Goal: Find specific page/section: Find specific page/section

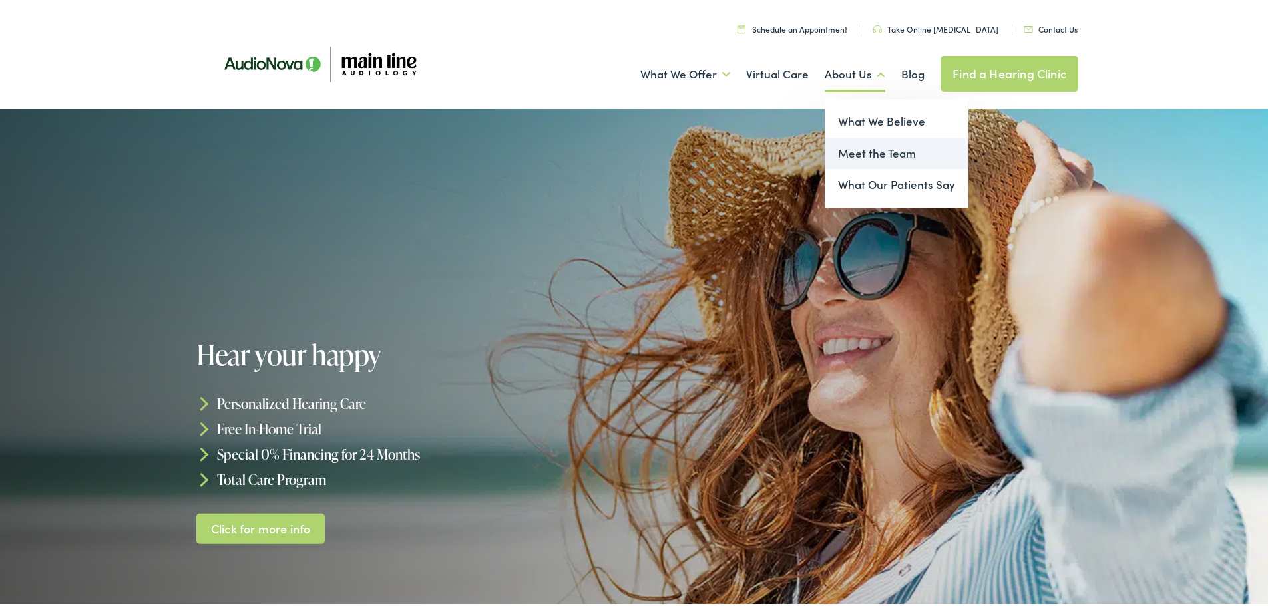
click at [853, 153] on link "Meet the Team" at bounding box center [897, 151] width 144 height 32
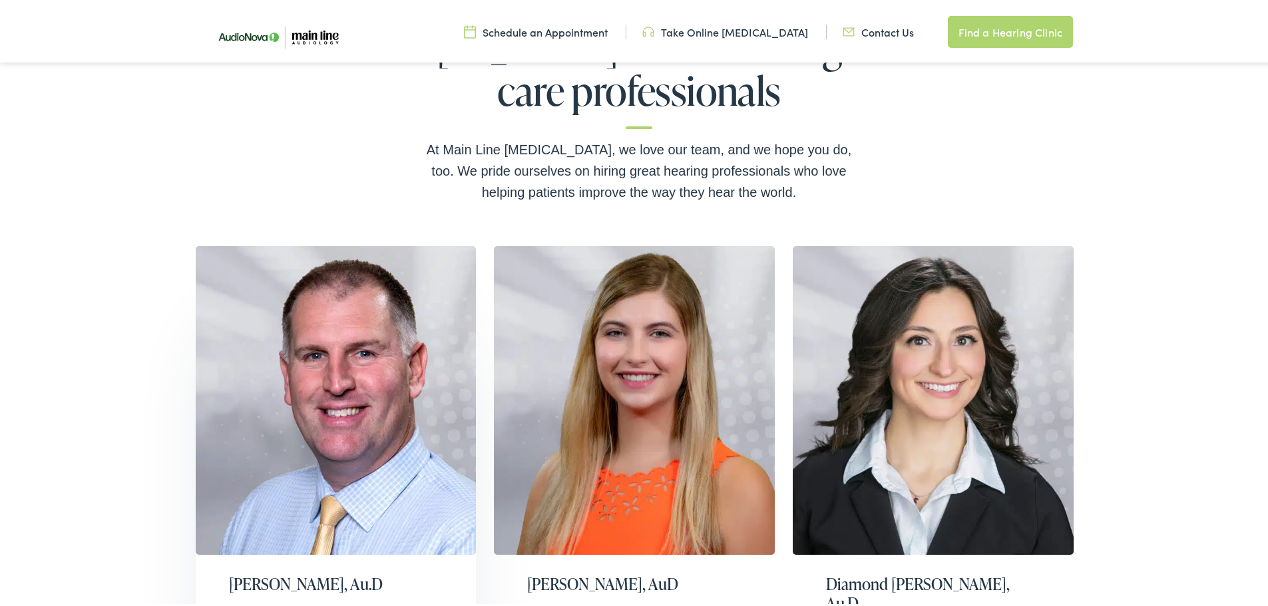
scroll to position [399, 0]
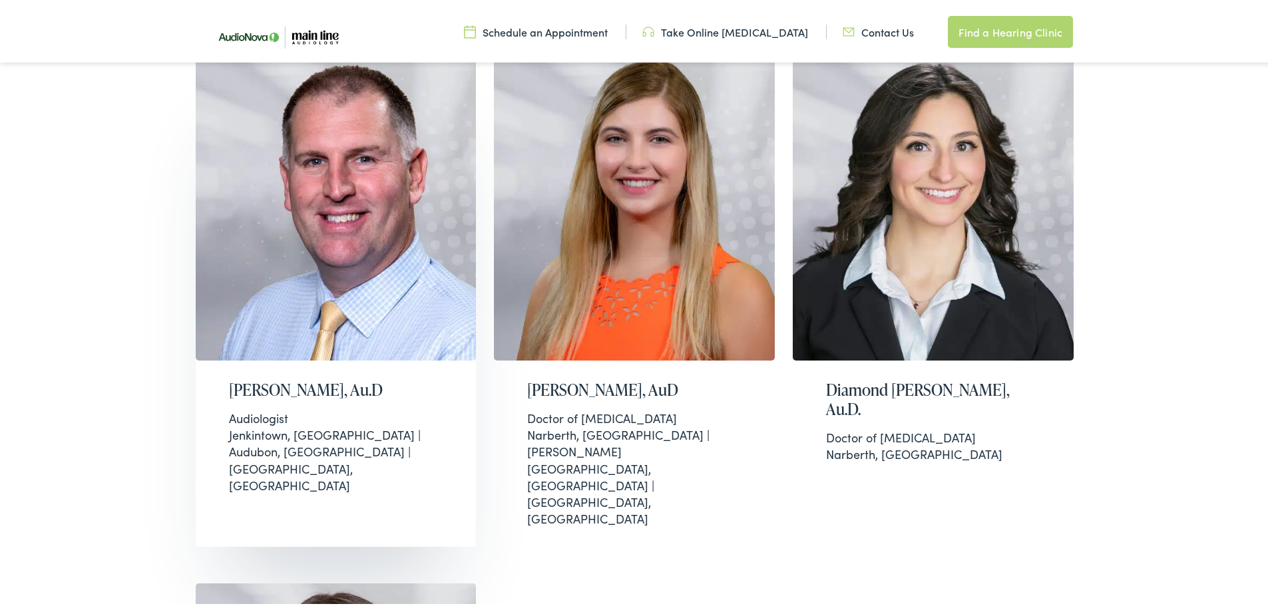
click at [264, 402] on div "[PERSON_NAME], Au.D Audiologist [GEOGRAPHIC_DATA], [GEOGRAPHIC_DATA] | Audubon,…" at bounding box center [336, 434] width 281 height 153
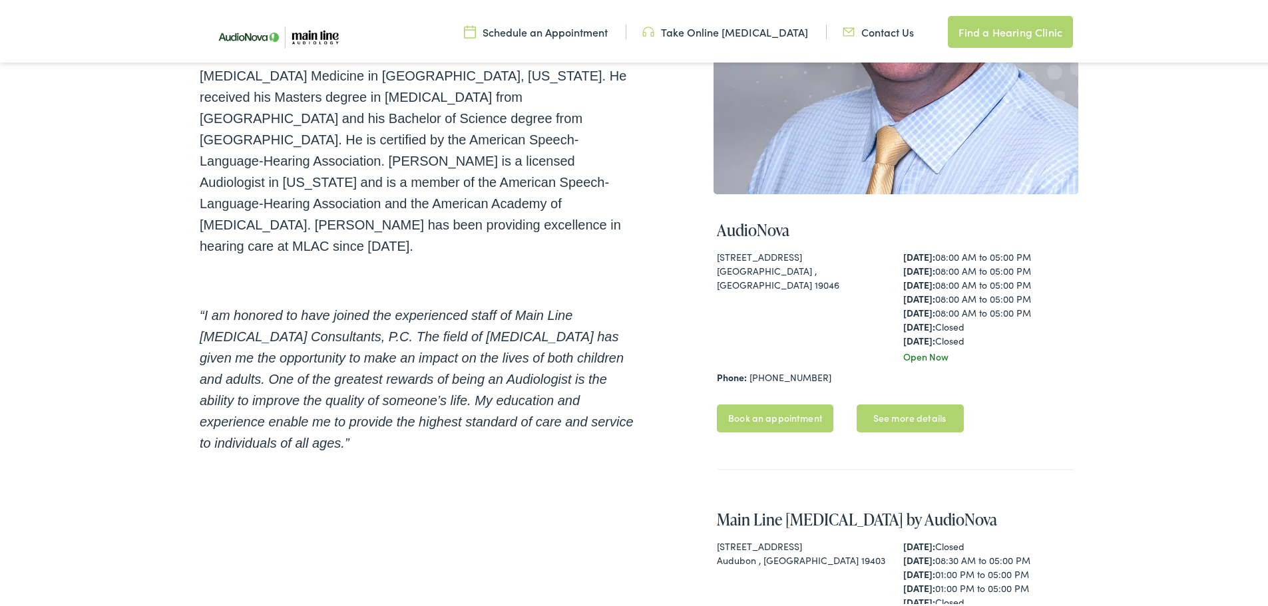
scroll to position [333, 0]
